Goal: Information Seeking & Learning: Stay updated

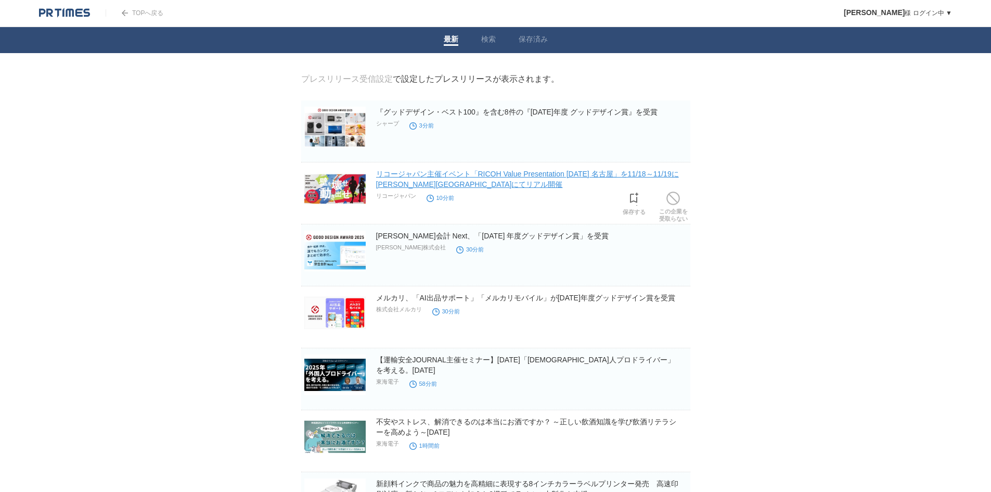
click at [401, 176] on link "リコージャパン主催イベント「RICOH Value Presentation [DATE] 名古屋」を11/18～11/19に[PERSON_NAME][GE…" at bounding box center [527, 179] width 303 height 19
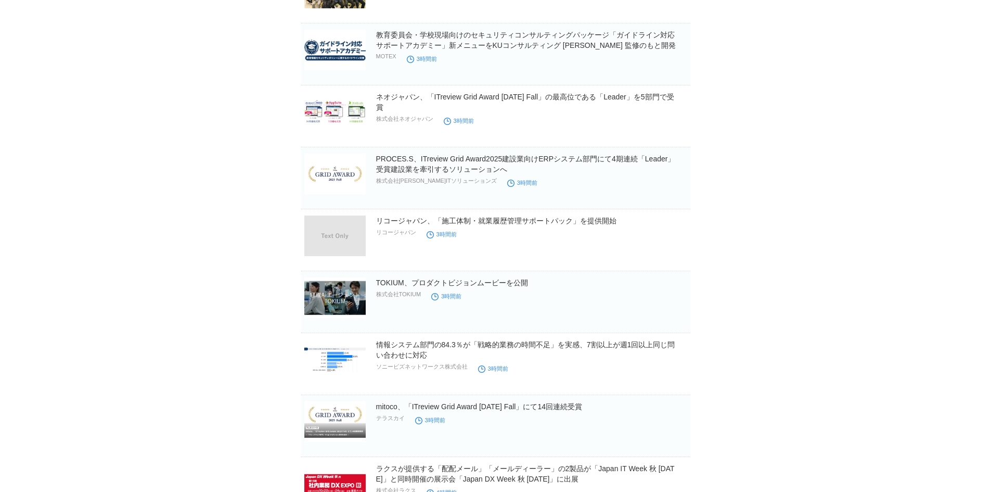
scroll to position [676, 0]
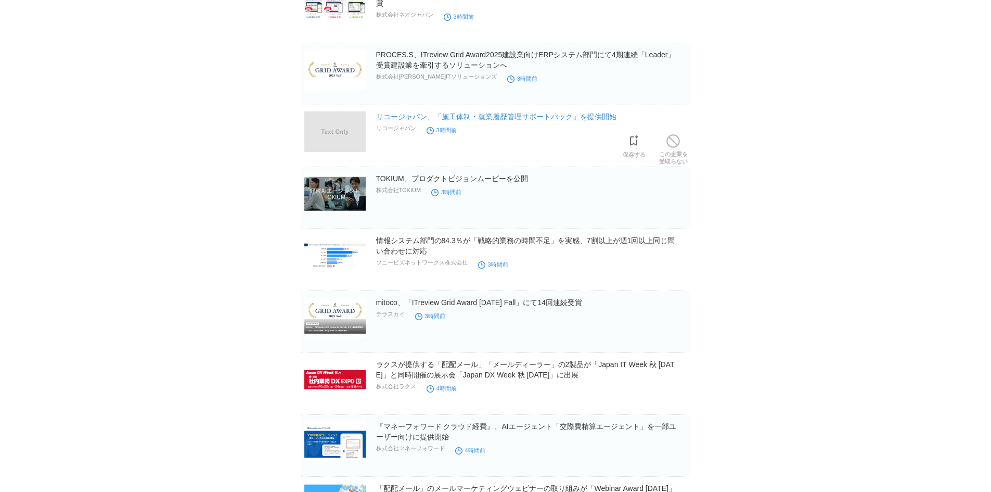
click at [539, 118] on link "リコージャパン、「施工体制・就業履歴管理サポートパック」を提供開始" at bounding box center [496, 116] width 240 height 8
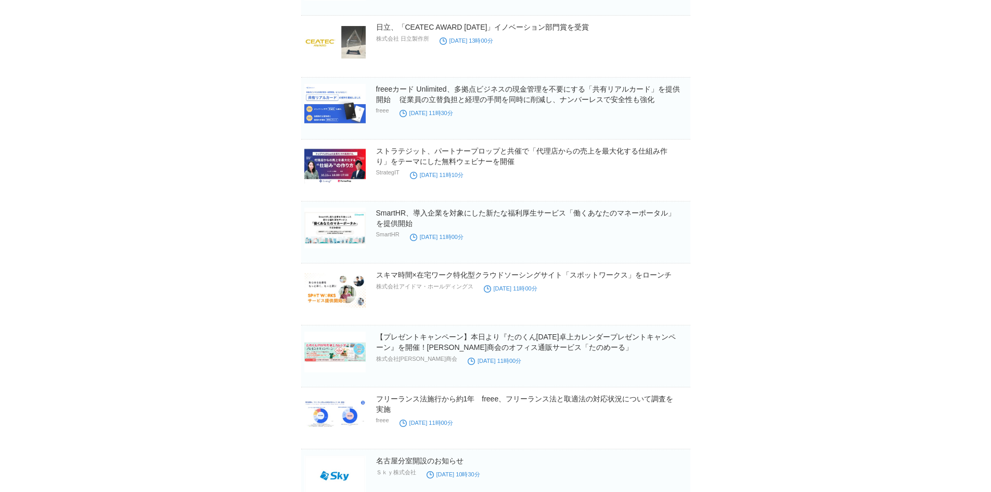
scroll to position [1561, 0]
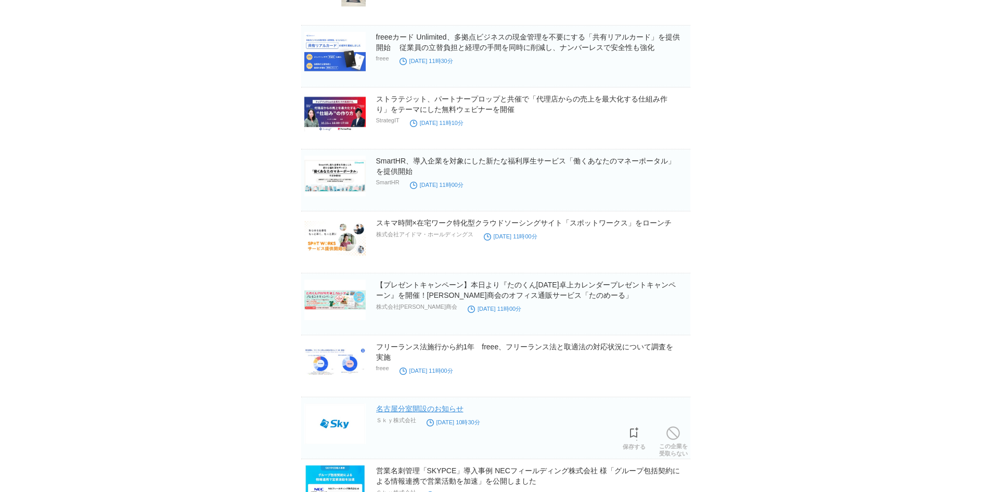
click at [393, 407] on link "名古屋分室開設のお知らせ" at bounding box center [419, 408] width 87 height 8
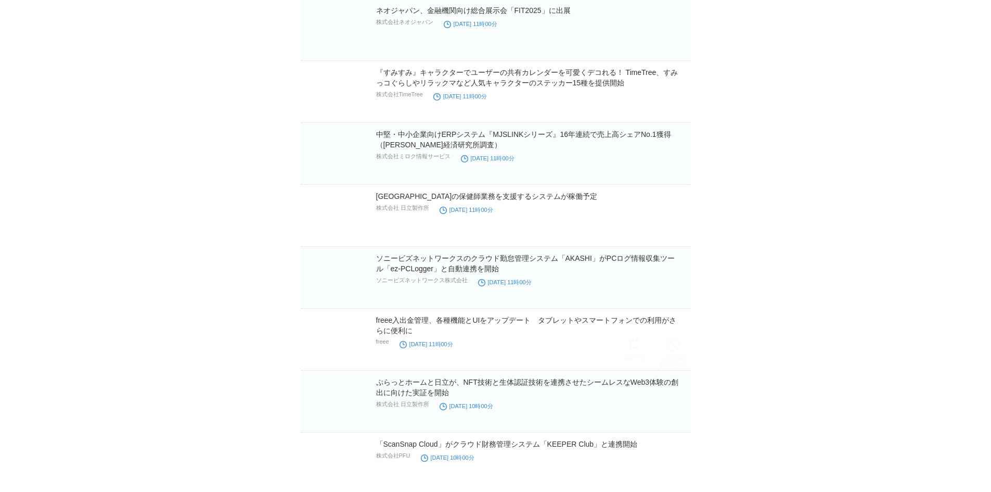
scroll to position [8840, 0]
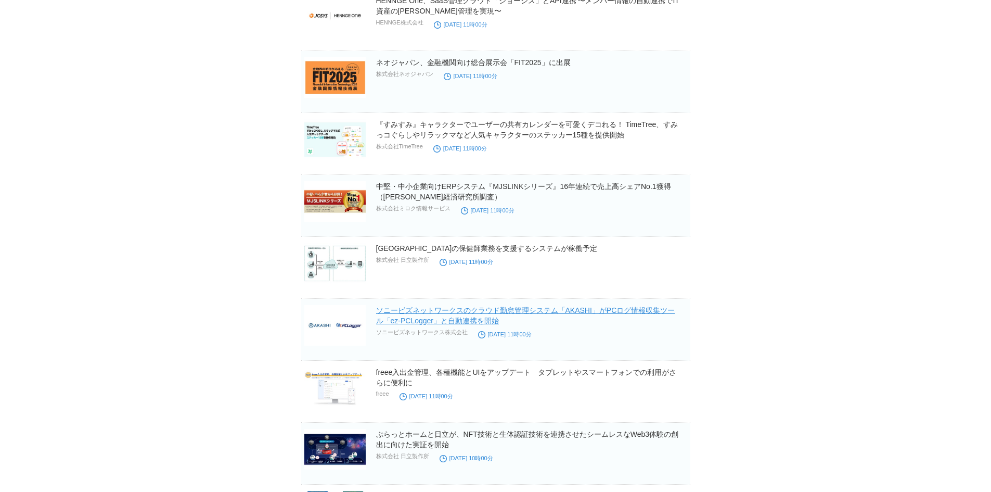
click at [597, 313] on link "ソニービズネットワークスのクラウド勤怠管理システム「AKASHI」がPCログ情報収集ツール「ez-PCLogger」と自動連携を開始" at bounding box center [525, 315] width 299 height 19
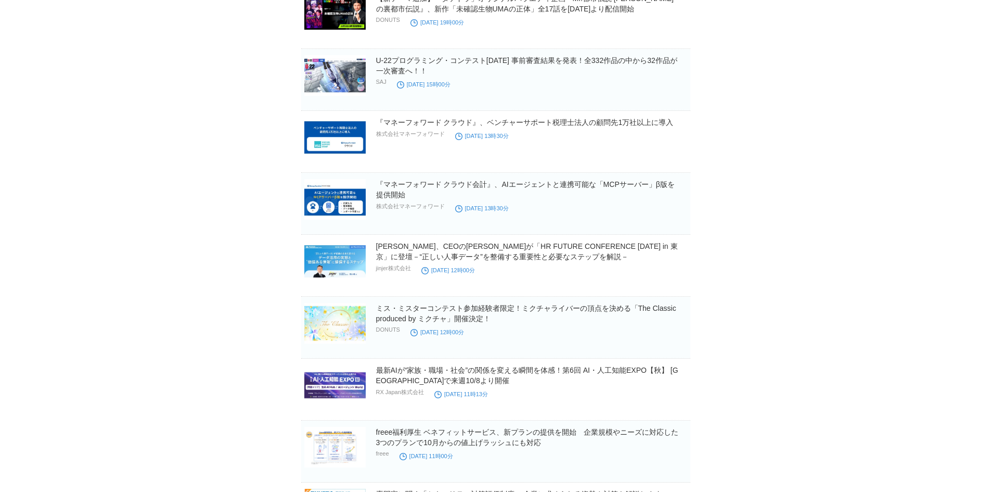
scroll to position [7799, 0]
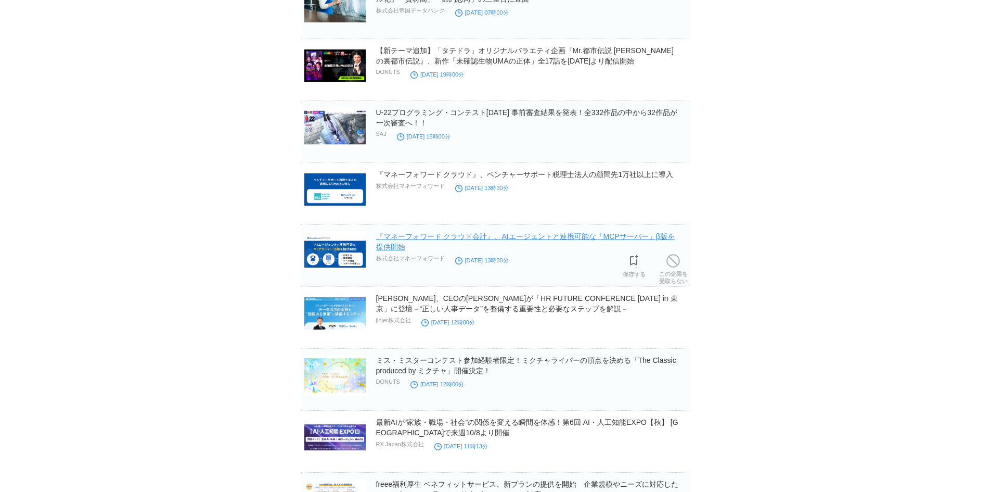
click at [393, 249] on link "『マネーフォワード クラウド会計』、AIエージェントと連携可能な「MCPサーバー」β版を提供開始" at bounding box center [525, 241] width 299 height 19
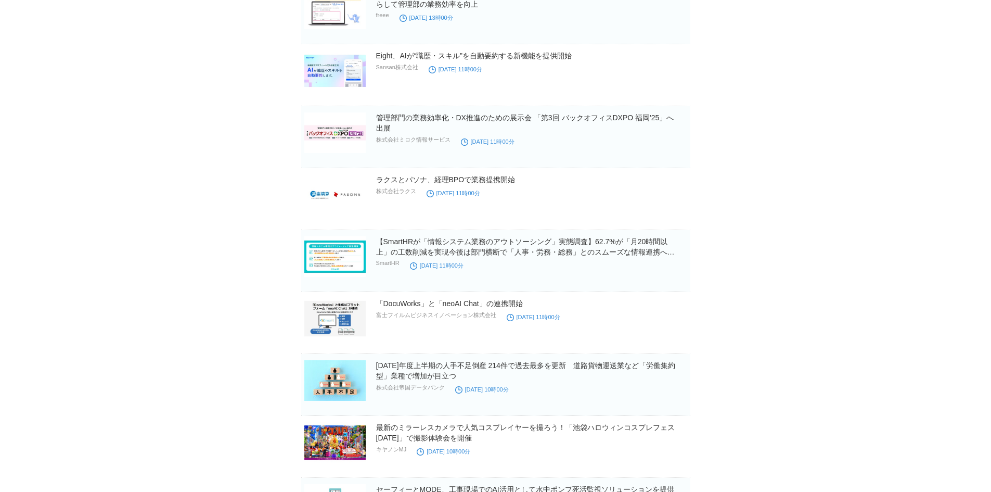
scroll to position [7123, 0]
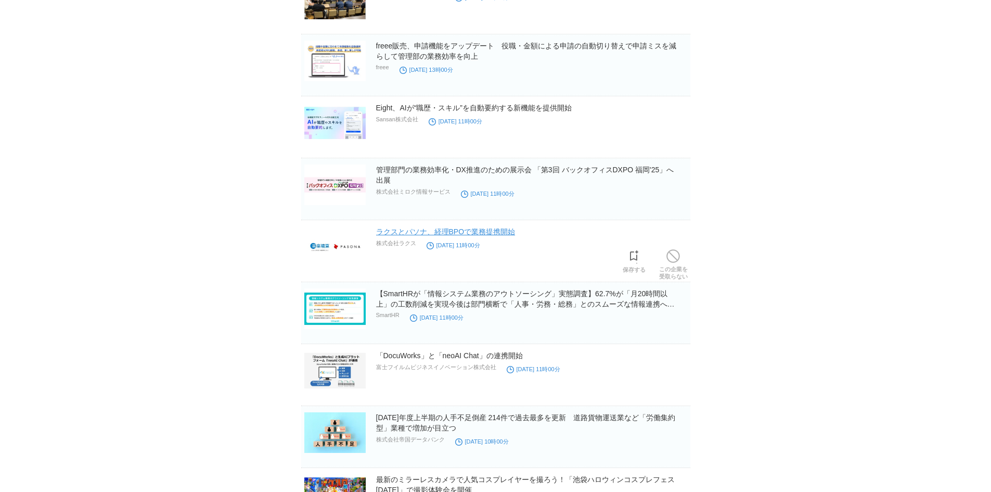
click at [478, 229] on link "ラクスとパソナ、経理BPOで業務提携開始" at bounding box center [445, 231] width 139 height 8
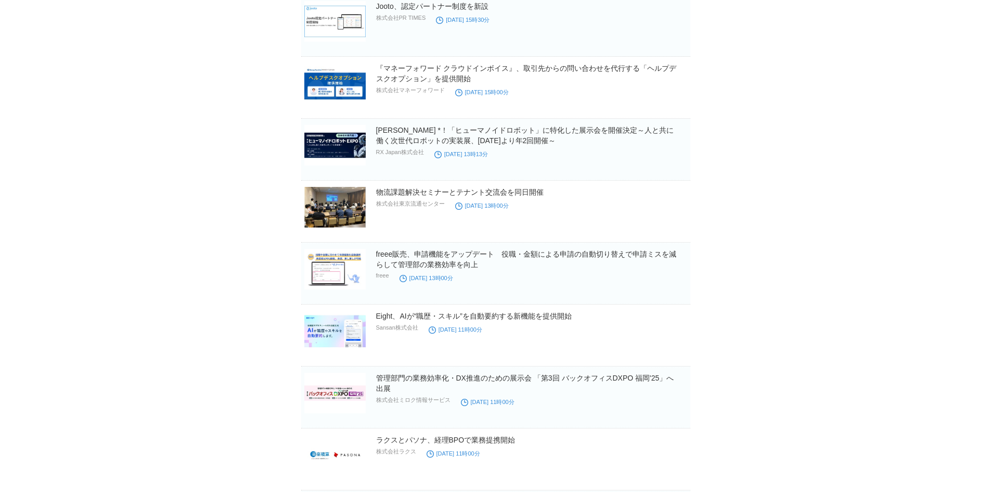
scroll to position [6811, 0]
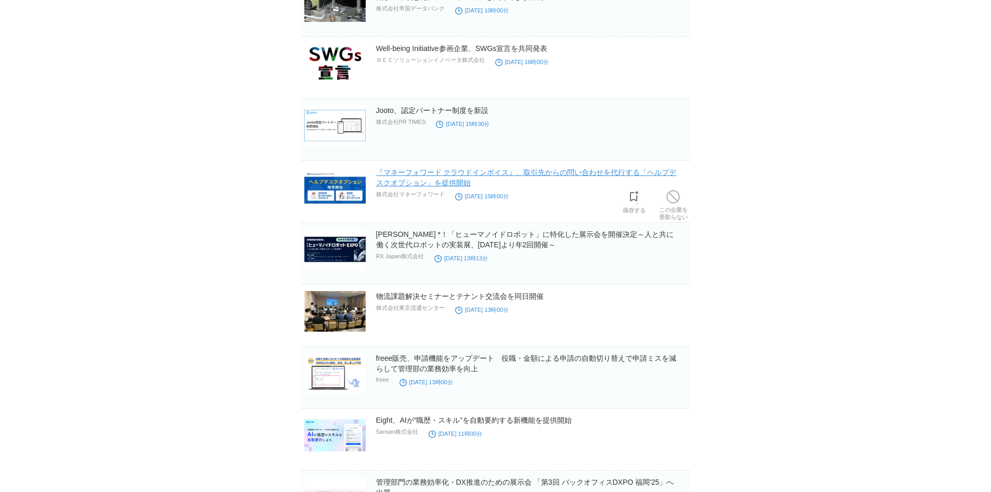
click at [532, 176] on link "『マネーフォワード クラウドインボイス』、取引先からの問い合わせを代行する「ヘルプデスクオプション」を提供開始" at bounding box center [526, 177] width 301 height 19
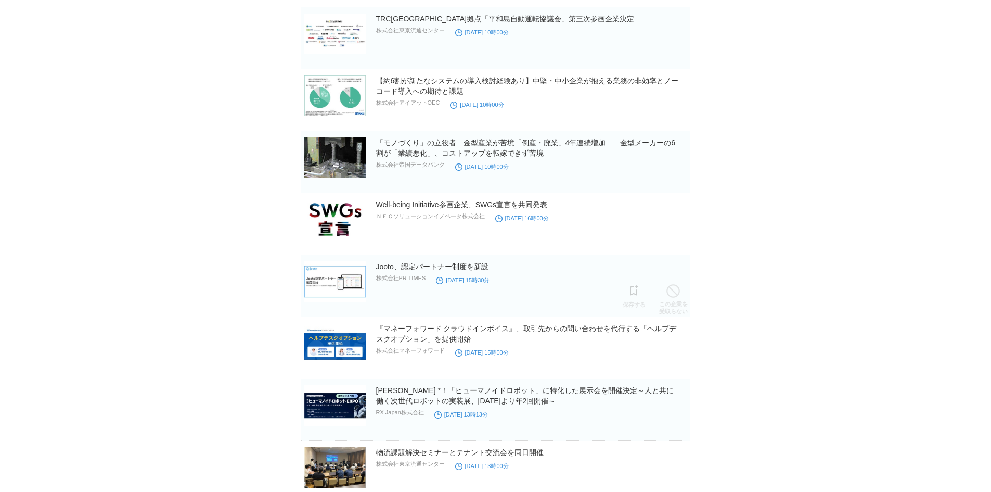
click at [375, 275] on section "Jooto、認定パートナー制度を新設 株式会社PR TIMES [DATE] 15時30分 保存する この企業を 受取らない" at bounding box center [495, 286] width 389 height 62
click at [381, 267] on link "Jooto、認定パートナー制度を新設" at bounding box center [432, 266] width 112 height 8
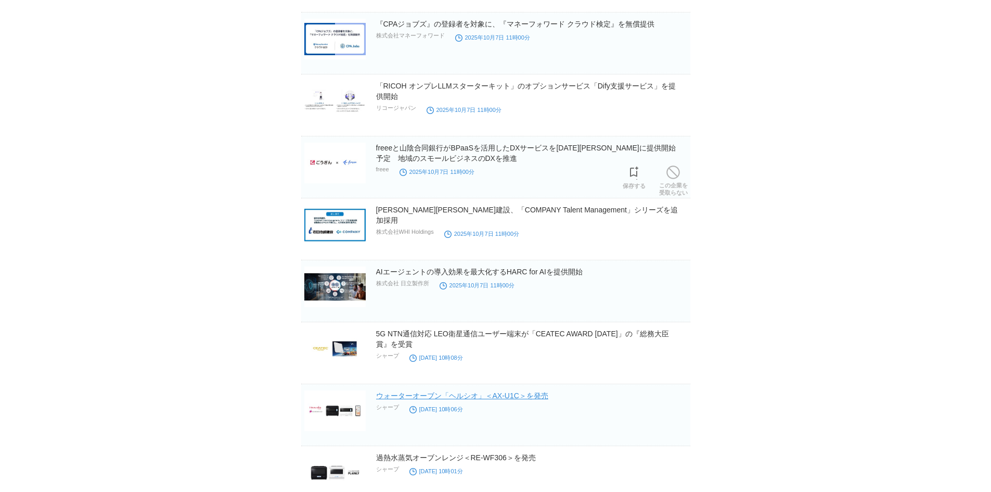
scroll to position [5875, 0]
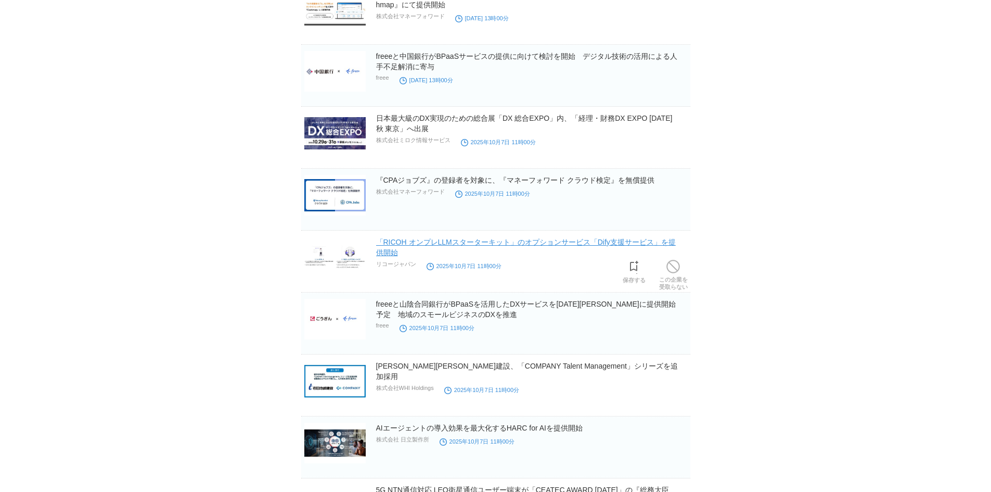
click at [499, 243] on link "「RICOH オンプレLLMスターターキット」のオプションサービス「Dify支援サービス」を提供開始" at bounding box center [526, 247] width 300 height 19
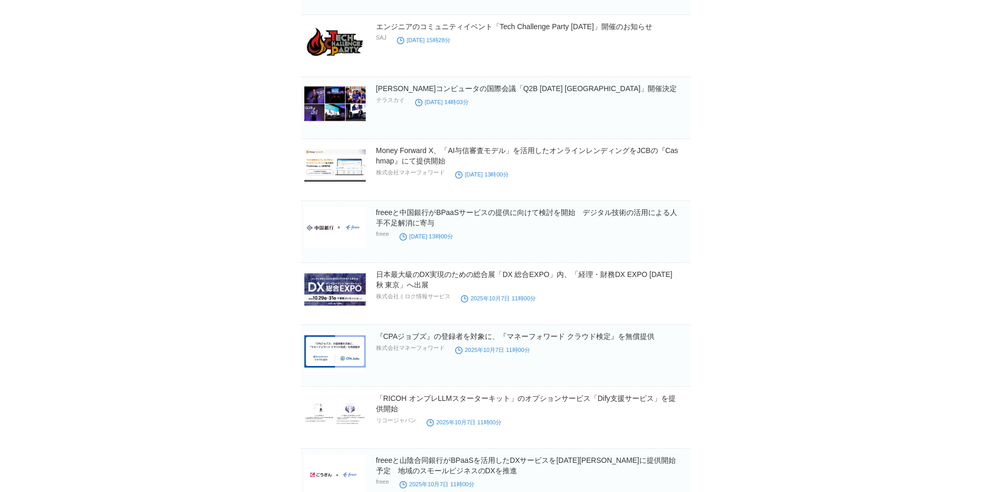
click at [351, 343] on img at bounding box center [334, 351] width 61 height 41
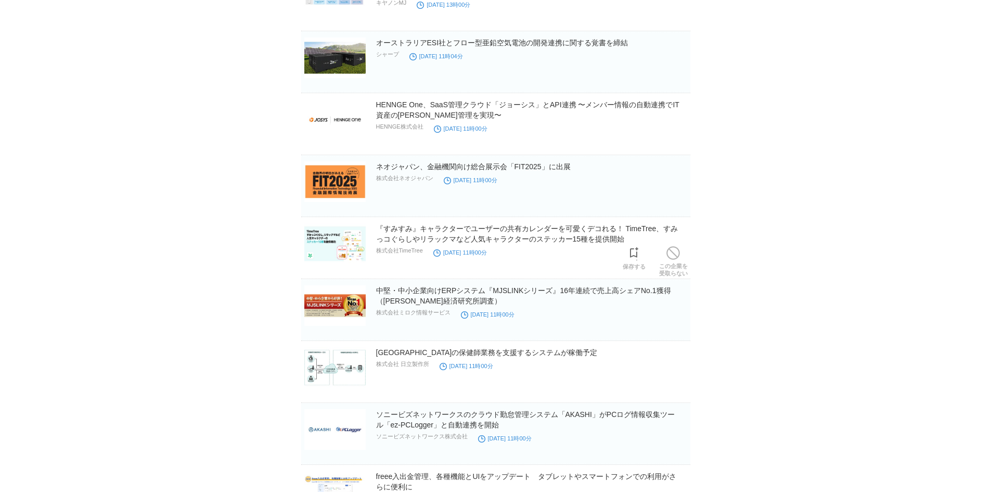
scroll to position [8944, 0]
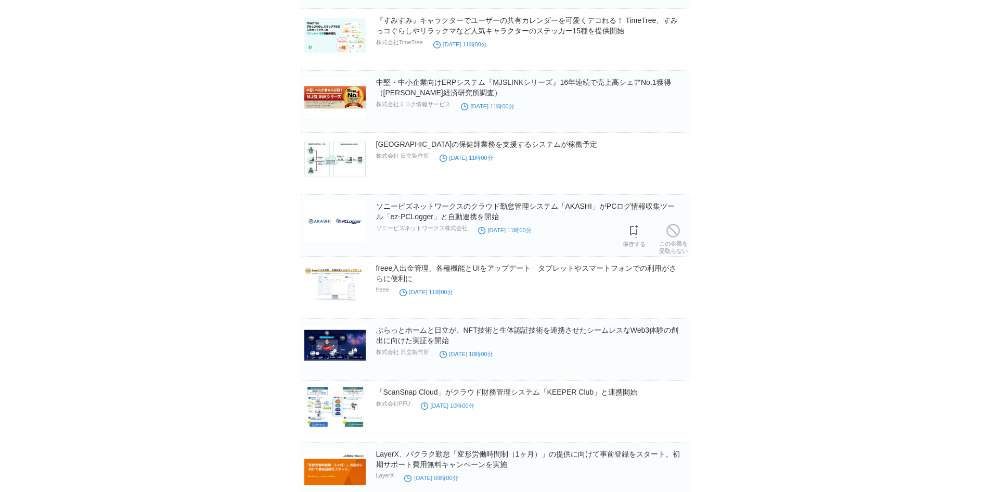
click at [405, 213] on h2 "ソニービズネットワークスのクラウド勤怠管理システム「AKASHI」がPCログ情報収集ツール「ez-PCLogger」と自動連携を開始" at bounding box center [532, 211] width 312 height 21
click at [420, 217] on link "ソニービズネットワークスのクラウド勤怠管理システム「AKASHI」がPCログ情報収集ツール「ez-PCLogger」と自動連携を開始" at bounding box center [525, 211] width 299 height 19
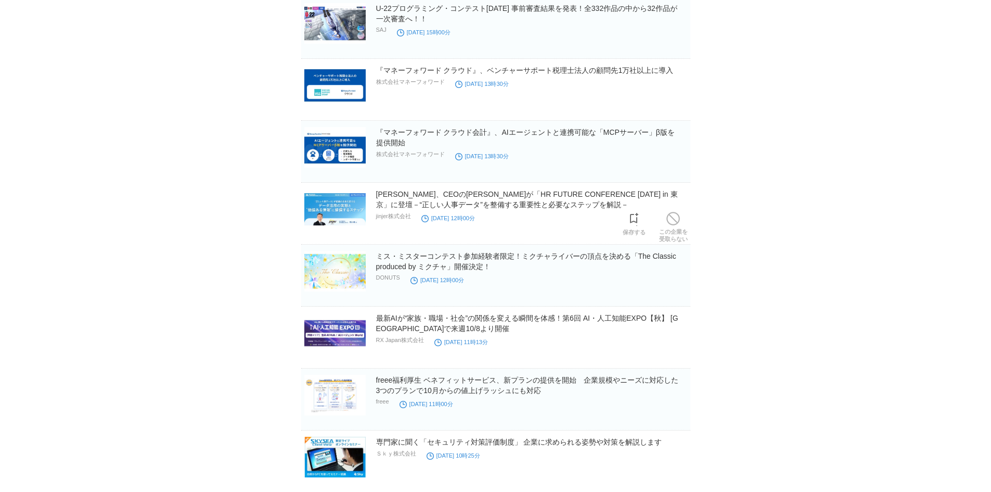
scroll to position [7799, 0]
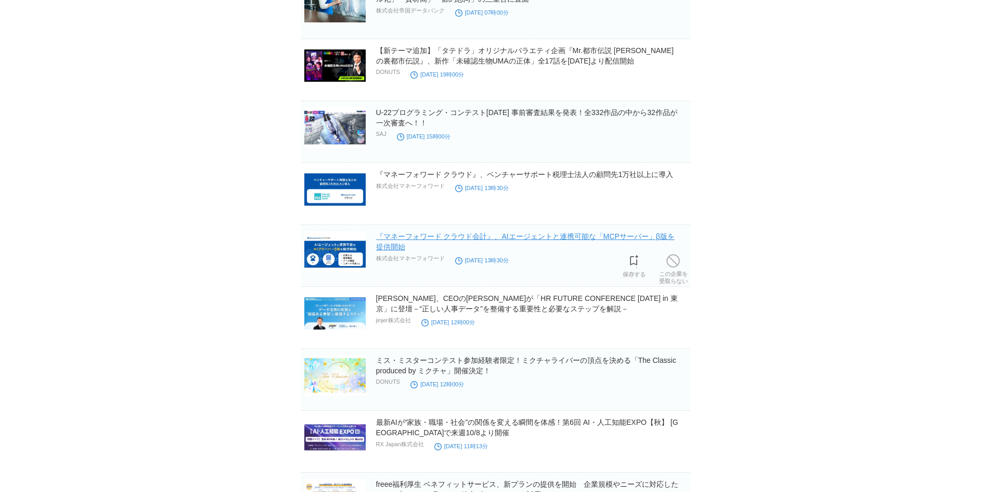
click at [392, 236] on link "『マネーフォワード クラウド会計』、AIエージェントと連携可能な「MCPサーバー」β版を提供開始" at bounding box center [525, 241] width 299 height 19
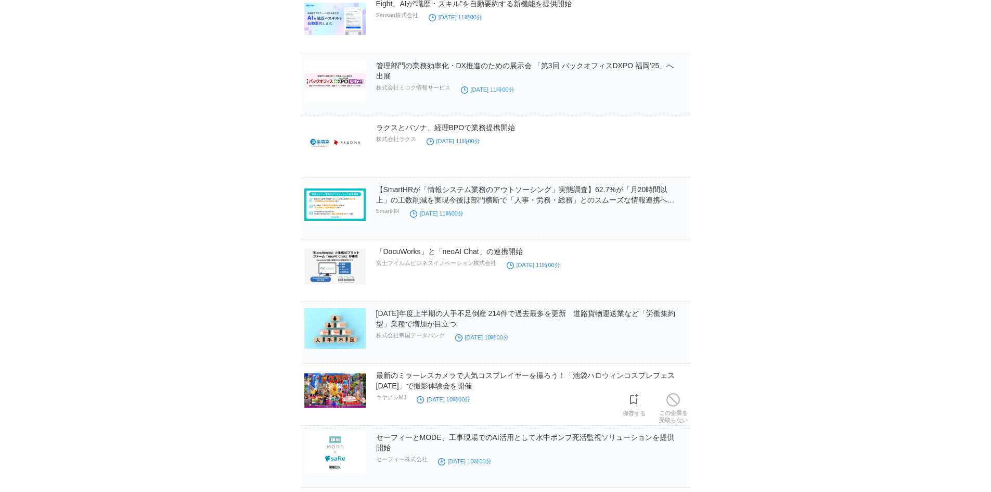
scroll to position [7175, 0]
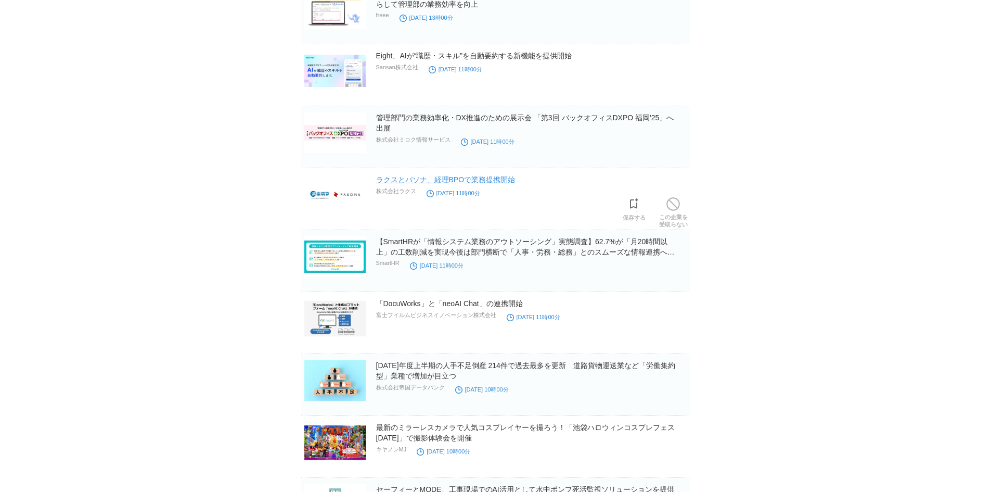
click at [427, 177] on h2 "ラクスとパソナ、経理BPOで業務提携開始" at bounding box center [532, 179] width 312 height 10
click at [416, 184] on link "ラクスとパソナ、経理BPOで業務提携開始" at bounding box center [445, 179] width 139 height 8
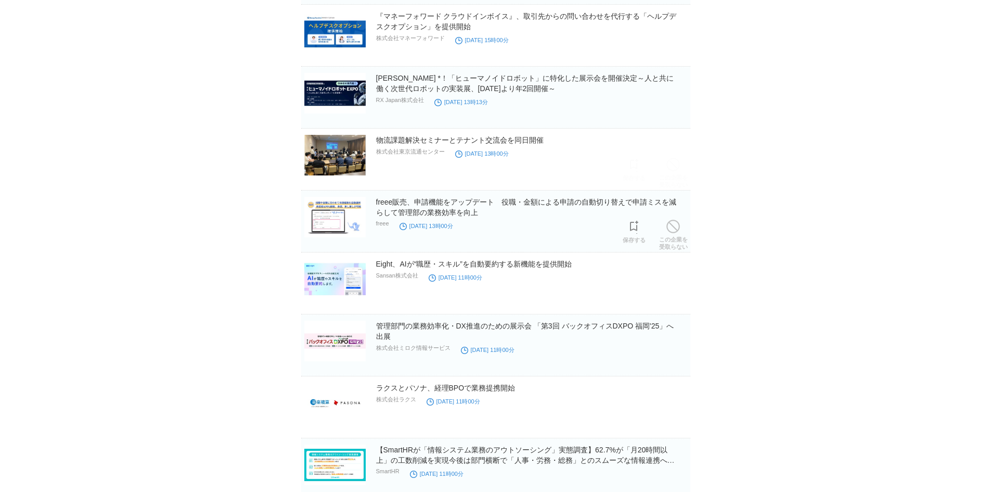
scroll to position [6915, 0]
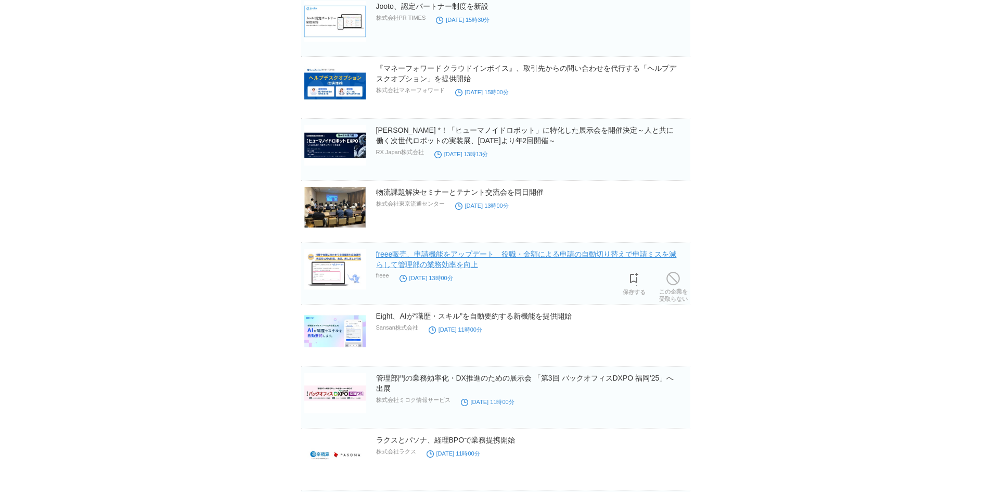
click at [539, 258] on link "freee販売、申請機能をアップデート　役職・金額による申請の自動切り替えで申請ミスを減らして管理部の業務効率を向上" at bounding box center [526, 259] width 301 height 19
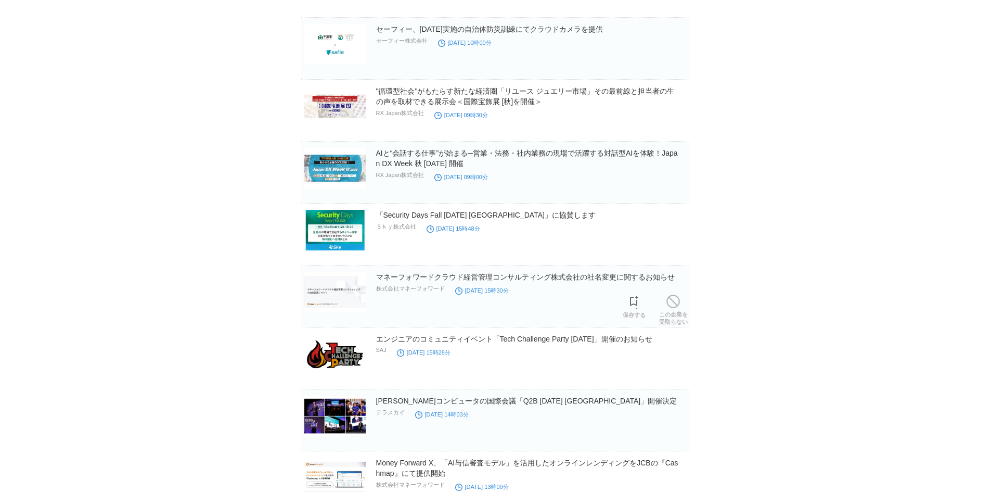
scroll to position [5354, 0]
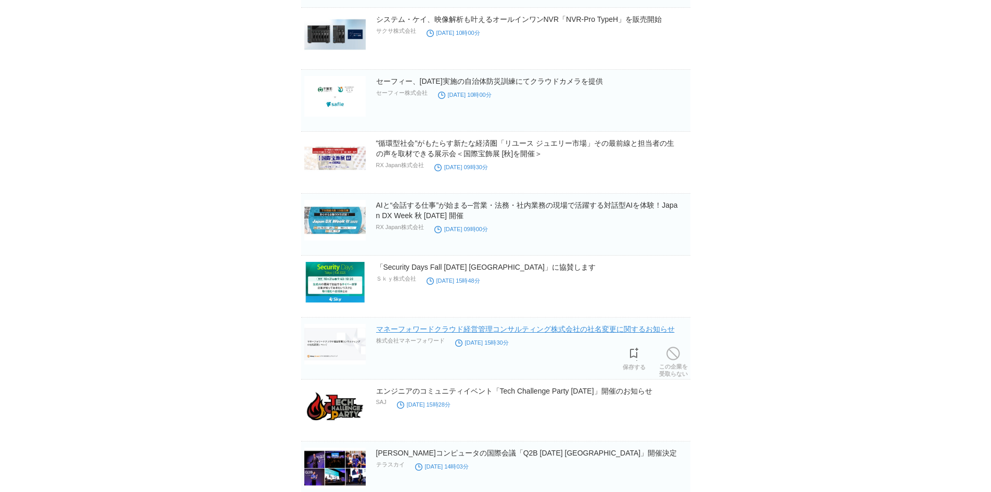
click at [429, 328] on link "マネーフォワードクラウド経営管理コンサルティング株式会社の社名変更に関するお知らせ" at bounding box center [525, 329] width 299 height 8
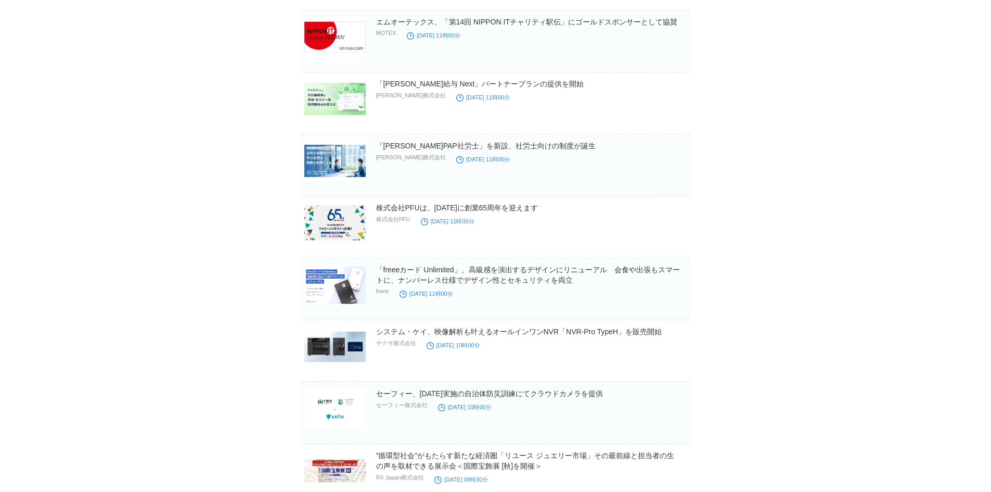
scroll to position [4990, 0]
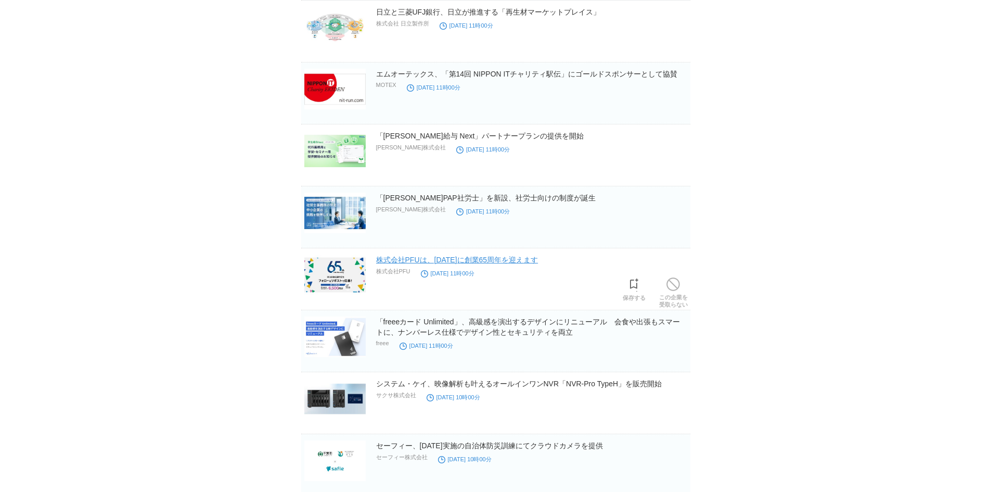
click at [406, 261] on link "株式会社PFUは、[DATE]に創業65周年を迎えます" at bounding box center [457, 259] width 162 height 8
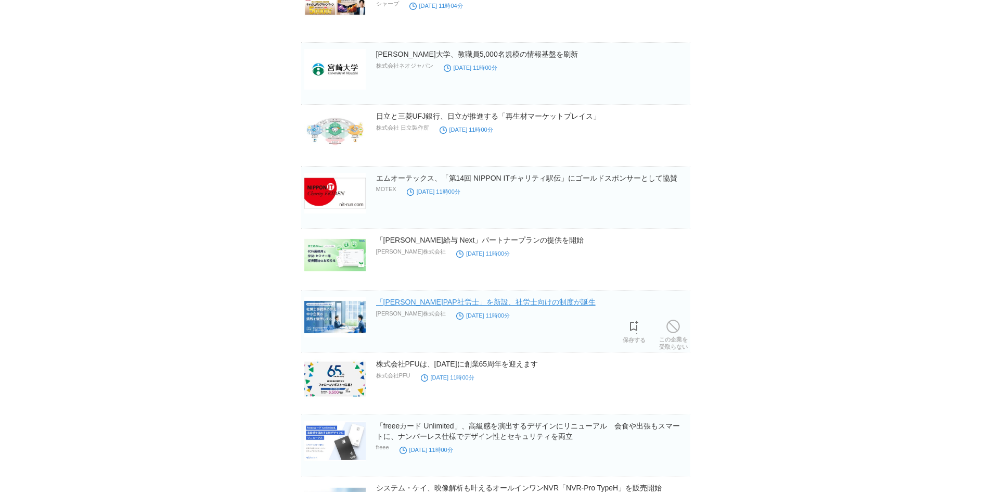
click at [518, 305] on link "「[PERSON_NAME]PAP社労士」を新設、社労士向けの制度が誕生" at bounding box center [486, 302] width 220 height 8
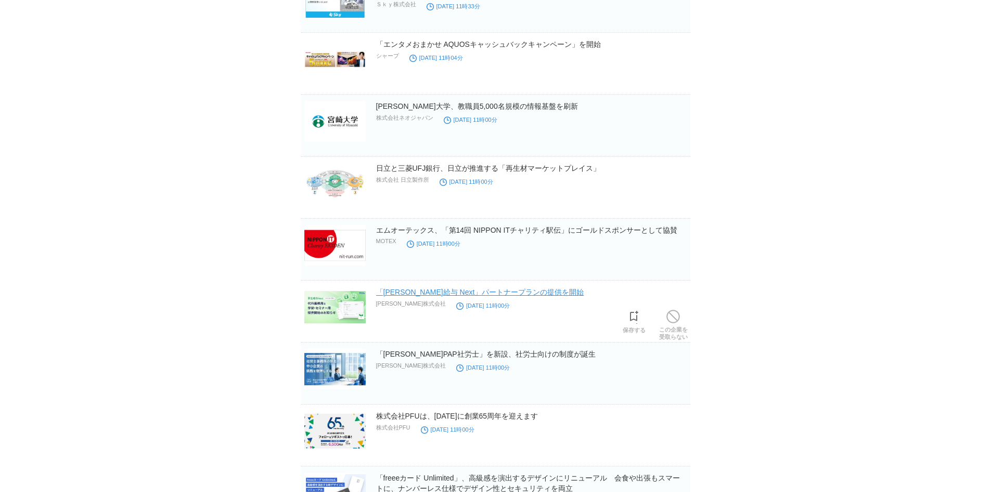
click at [440, 292] on link "「[PERSON_NAME]給与 Next」パートナープランの提供を開始" at bounding box center [480, 292] width 208 height 8
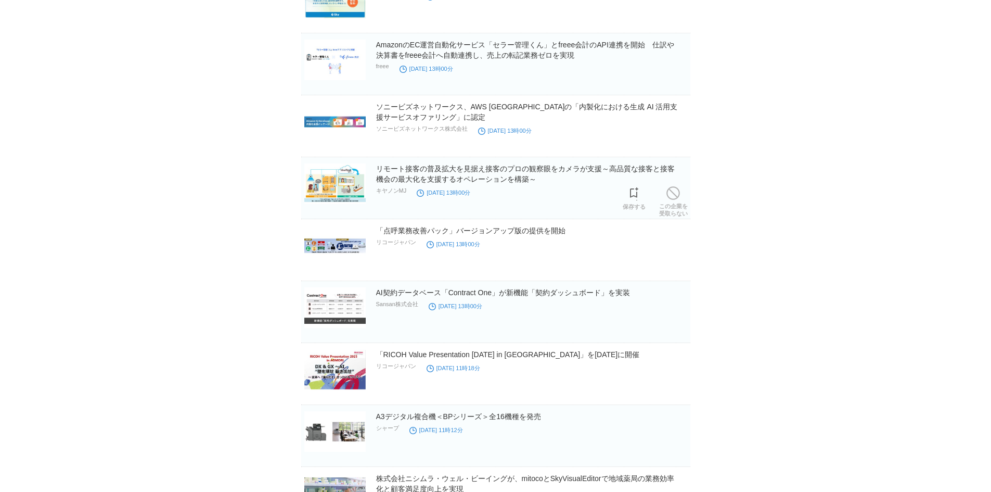
scroll to position [3430, 0]
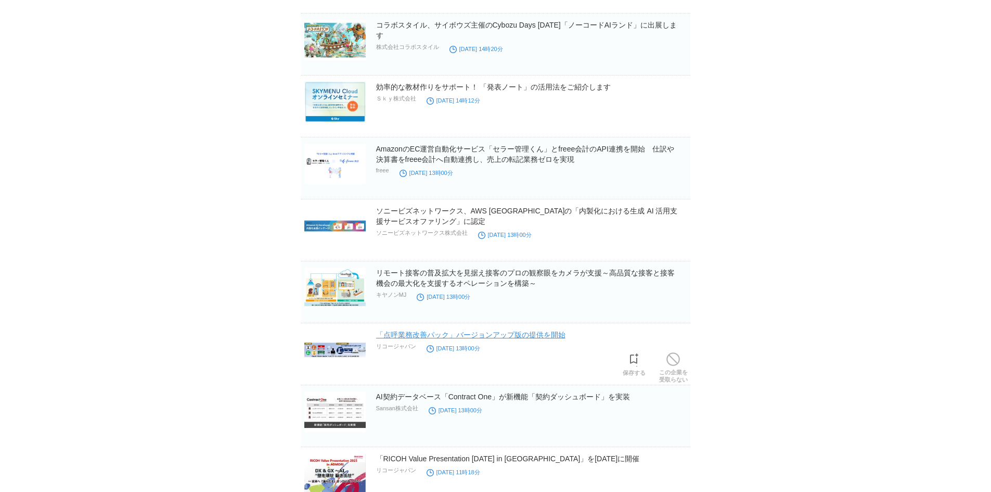
click at [451, 339] on link "「点呼業務改善パック」バージョンアップ版の提供を開始" at bounding box center [470, 334] width 189 height 8
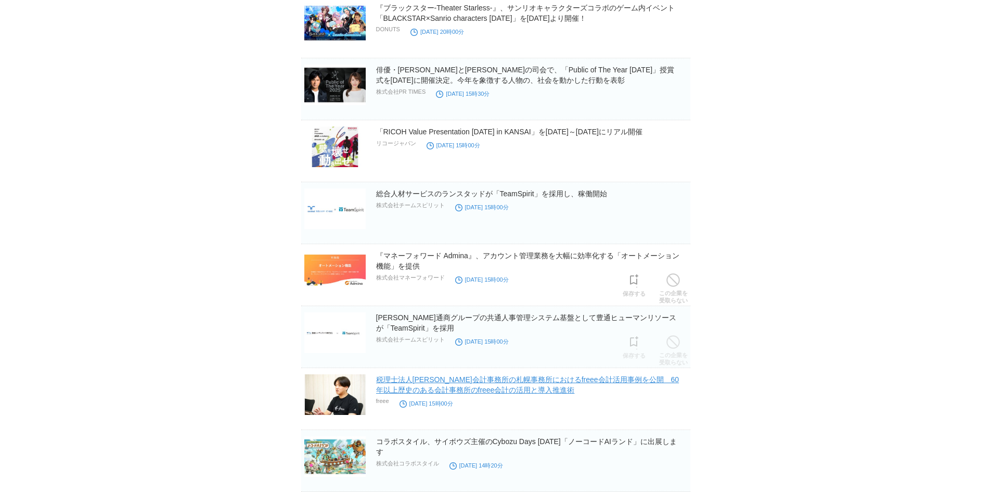
scroll to position [2962, 0]
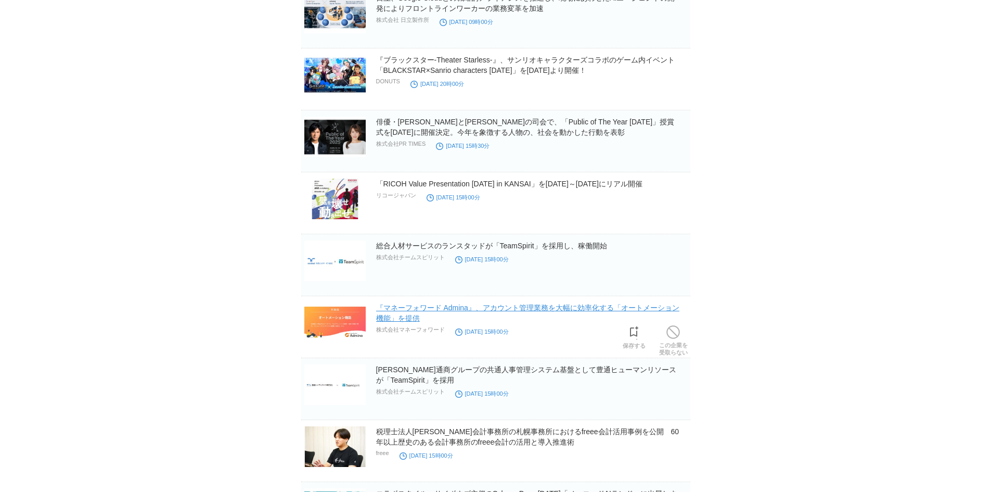
click at [431, 308] on link "『マネーフォワード Admina』、アカウント管理業務を大幅に効率化する「オートメーション機能」を提供" at bounding box center [527, 312] width 303 height 19
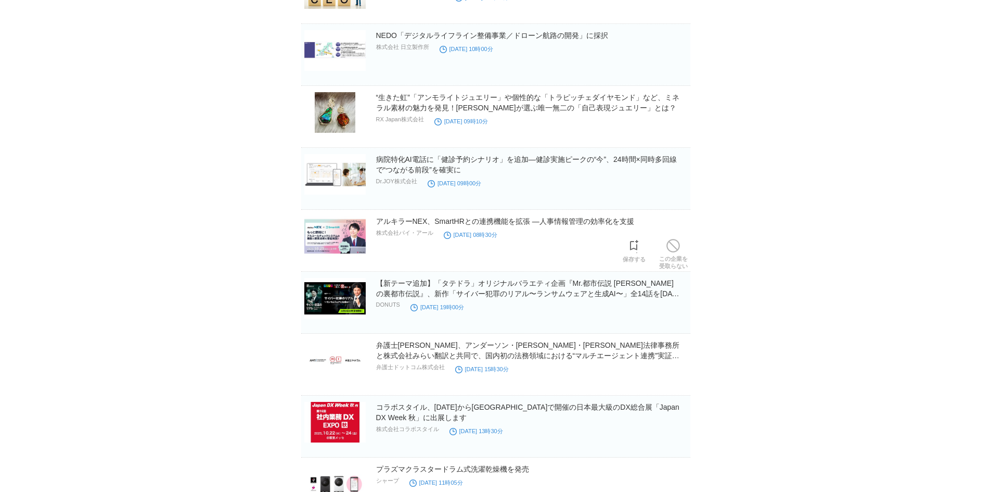
scroll to position [2129, 0]
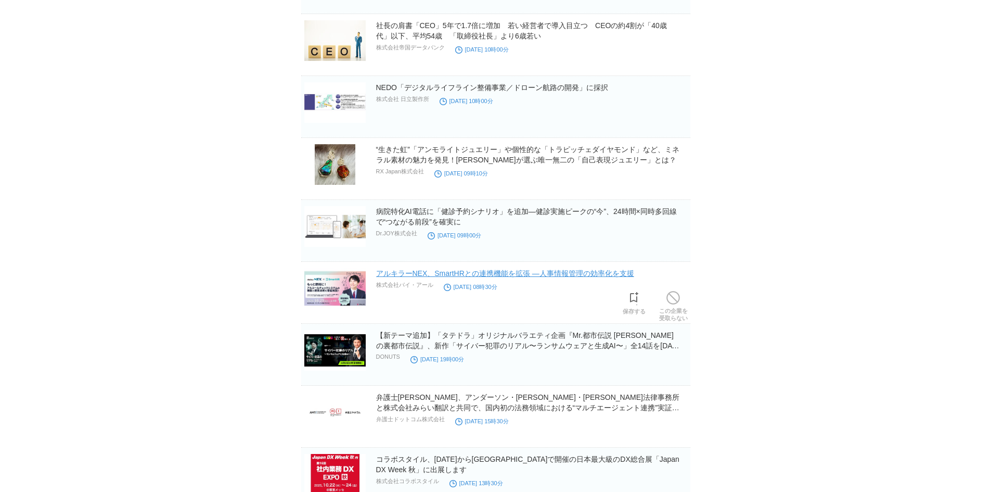
click at [398, 274] on link "アルキラーNEX、SmartHRとの連携機能を拡張 ―人事情報管理の効率化を支援" at bounding box center [505, 273] width 258 height 8
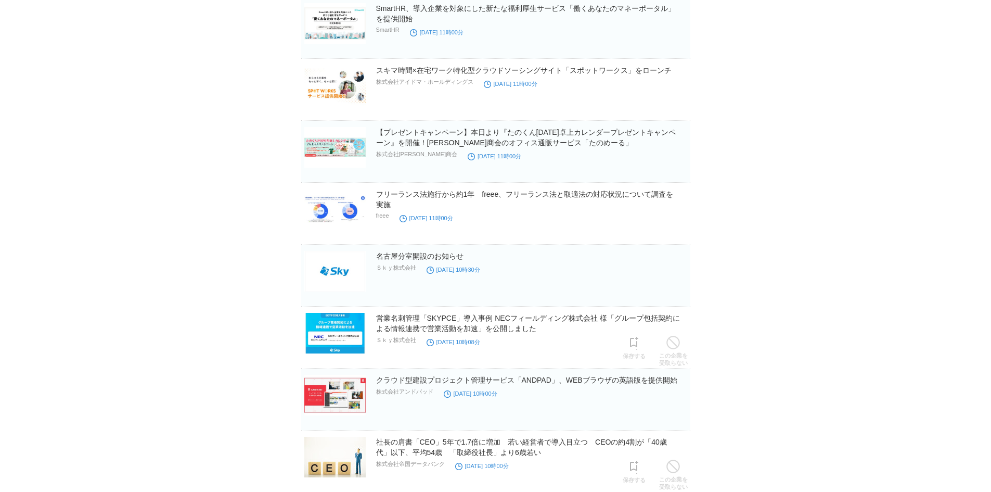
scroll to position [1661, 0]
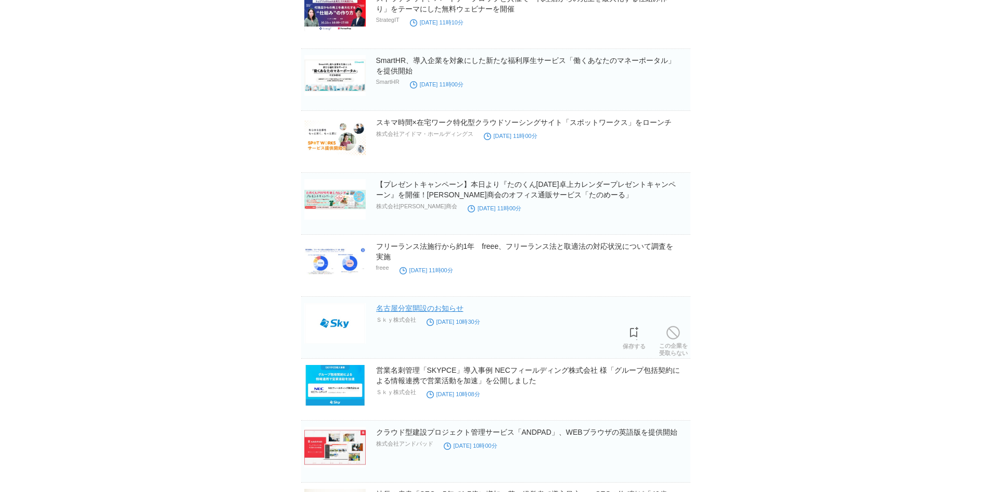
click at [389, 310] on link "名古屋分室開設のお知らせ" at bounding box center [419, 308] width 87 height 8
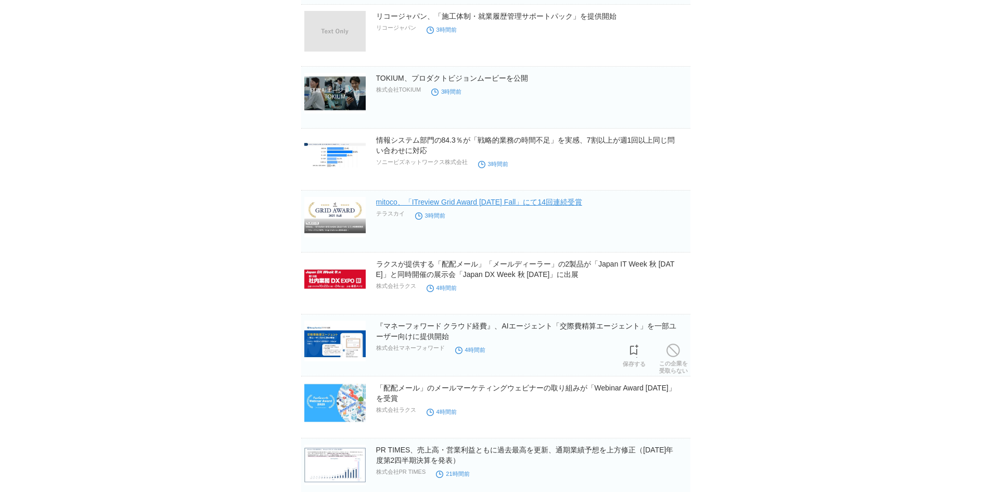
scroll to position [621, 0]
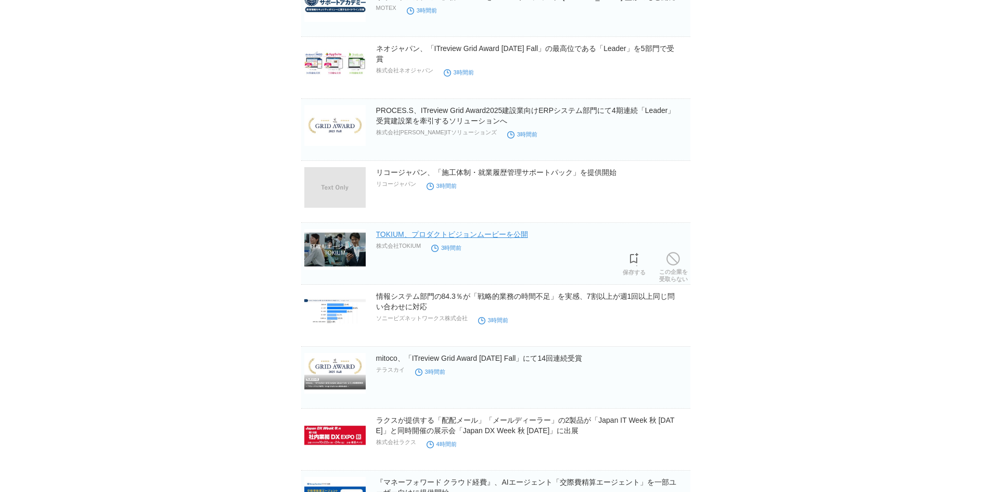
click at [482, 238] on link "TOKIUM、プロダクトビジョンムービーを公開" at bounding box center [452, 234] width 152 height 8
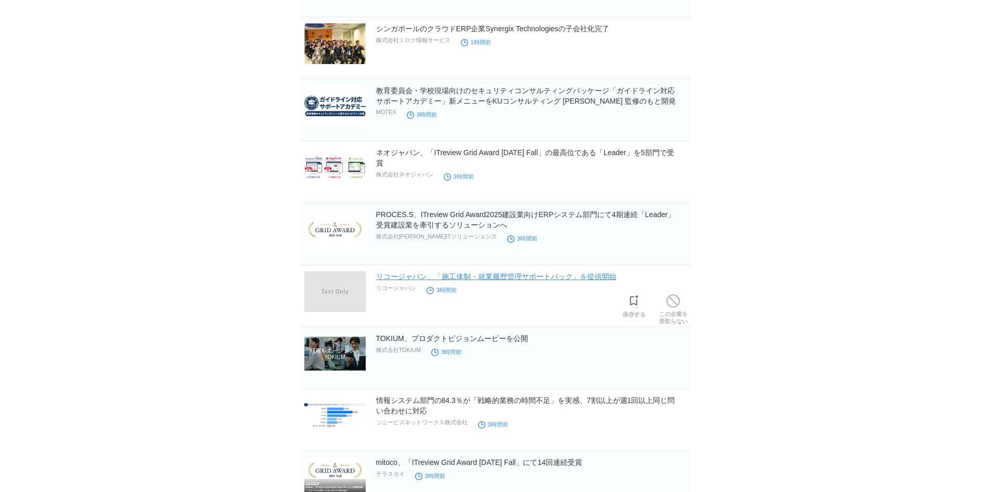
click at [552, 280] on link "リコージャパン、「施工体制・就業履歴管理サポートパック」を提供開始" at bounding box center [496, 276] width 240 height 8
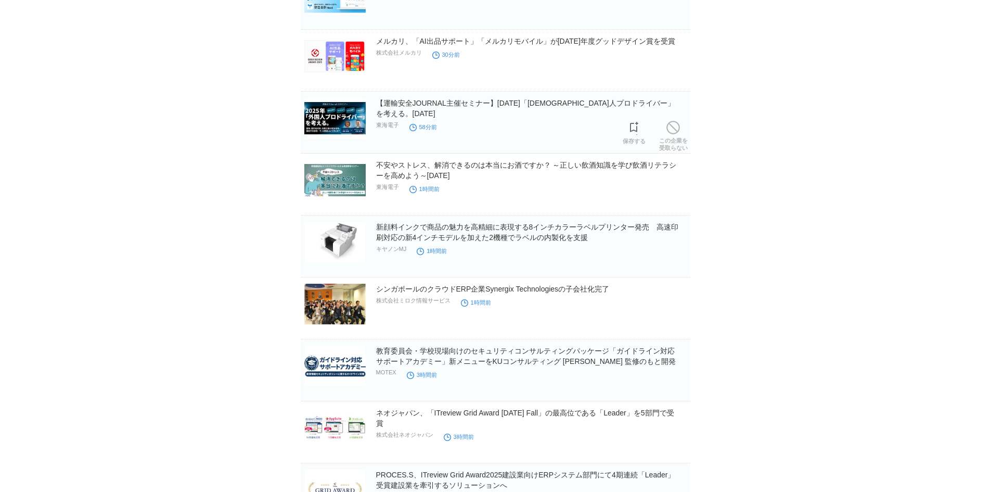
scroll to position [204, 0]
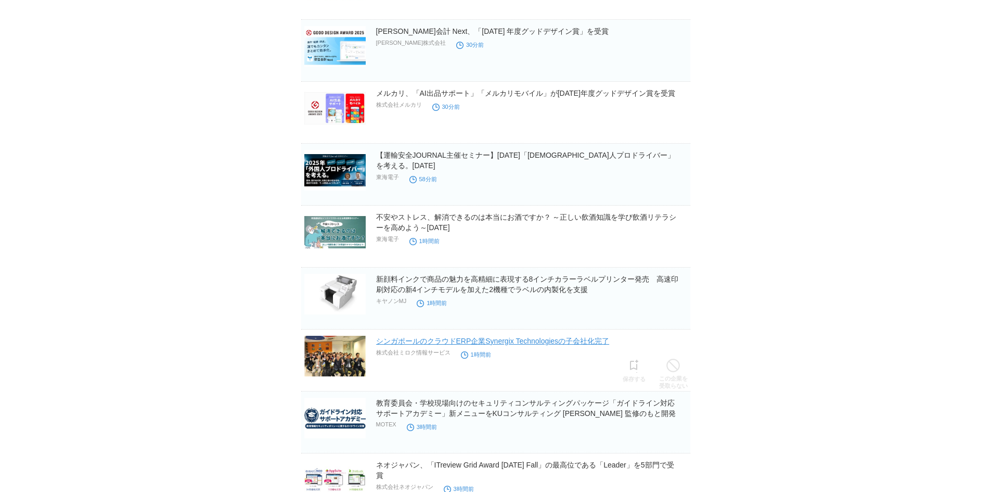
click at [576, 345] on link "シンガポールのクラウドERP企業Synergix Technologiesの子会社化完了" at bounding box center [493, 341] width 234 height 8
click at [403, 340] on link "シンガポールのクラウドERP企業Synergix Technologiesの子会社化完了" at bounding box center [493, 341] width 234 height 8
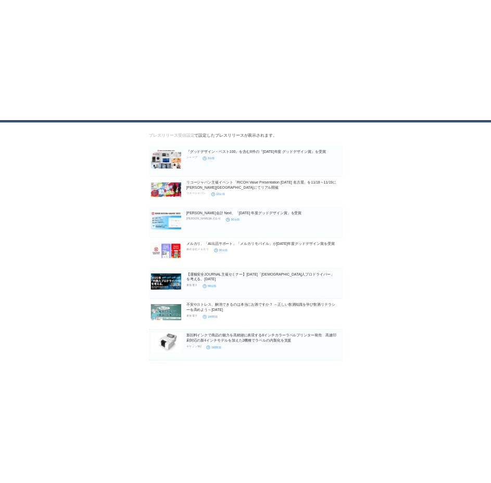
scroll to position [0, 0]
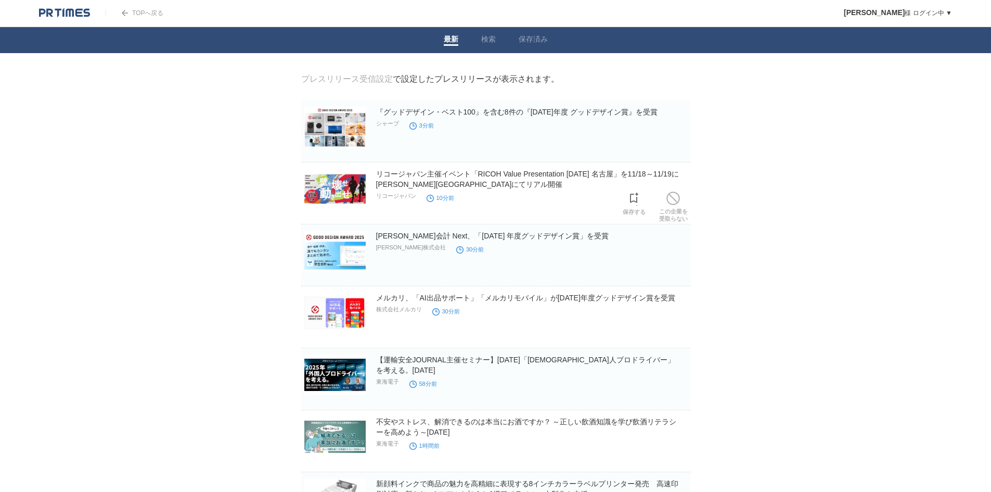
click at [444, 181] on h2 "リコージャパン主催イベント「RICOH Value Presentation [DATE] 名古屋」を11/18～11/19に[PERSON_NAME][GE…" at bounding box center [532, 179] width 312 height 21
click at [435, 177] on link "リコージャパン主催イベント「RICOH Value Presentation [DATE] 名古屋」を11/18～11/19に[PERSON_NAME][GE…" at bounding box center [527, 179] width 303 height 19
